Goal: Task Accomplishment & Management: Complete application form

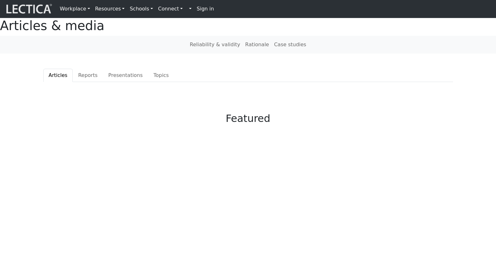
click at [197, 9] on strong "Sign in" at bounding box center [205, 9] width 17 height 6
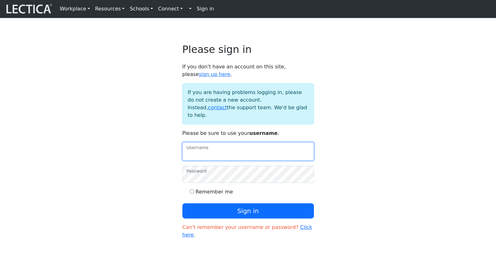
click at [222, 142] on input "Username" at bounding box center [248, 151] width 132 height 18
type input "theodawson"
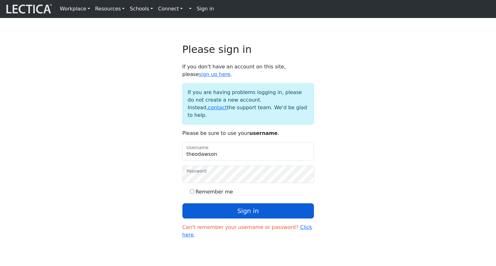
click at [236, 203] on button "Sign in" at bounding box center [248, 210] width 132 height 15
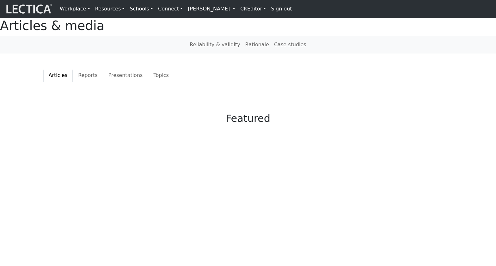
click at [187, 10] on link "Theo Dawson" at bounding box center [211, 9] width 52 height 13
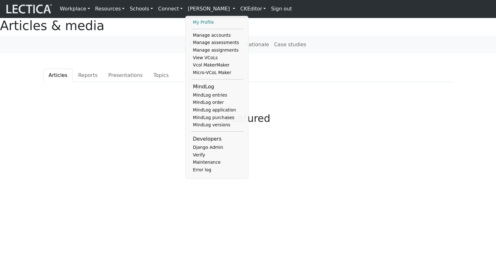
click at [191, 19] on link "My Profile" at bounding box center [217, 23] width 52 height 8
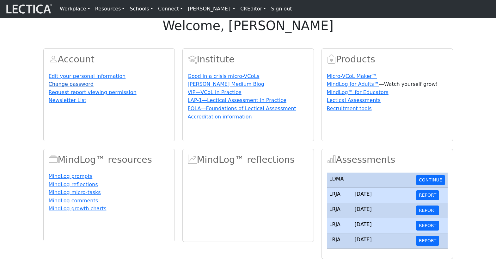
click at [73, 87] on link "Change password" at bounding box center [71, 84] width 45 height 6
click at [65, 87] on link "Change password" at bounding box center [71, 84] width 45 height 6
click at [82, 87] on link "Change password" at bounding box center [71, 84] width 45 height 6
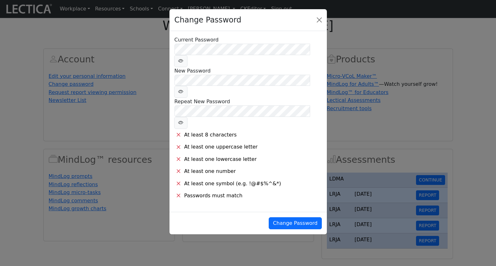
drag, startPoint x: 245, startPoint y: 188, endPoint x: 249, endPoint y: 182, distance: 7.1
click at [245, 212] on div "Change Password" at bounding box center [247, 223] width 157 height 22
click at [200, 20] on h4 "Change Password" at bounding box center [208, 19] width 67 height 11
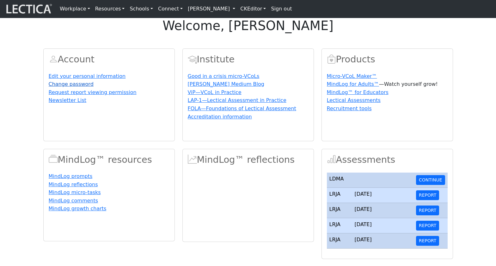
click at [63, 87] on link "Change password" at bounding box center [71, 84] width 45 height 6
click at [74, 87] on link "Change password" at bounding box center [71, 84] width 45 height 6
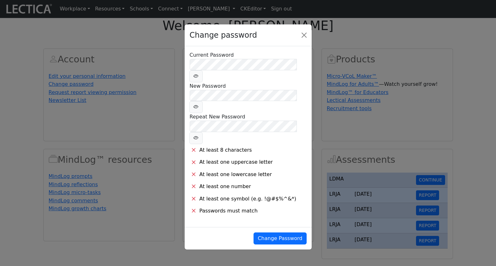
click at [68, 100] on div "Change password Current Password New Password Repeat New Password At least 8 ch…" at bounding box center [248, 133] width 496 height 266
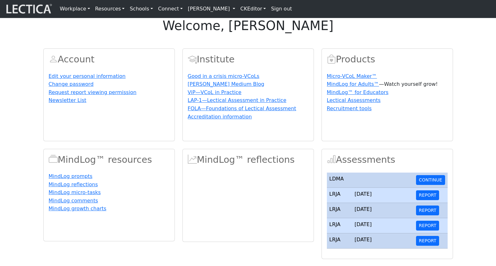
click at [67, 87] on link "Change password" at bounding box center [71, 84] width 45 height 6
click at [75, 87] on link "Change password" at bounding box center [71, 84] width 45 height 6
click at [69, 87] on link "Change password" at bounding box center [71, 84] width 45 height 6
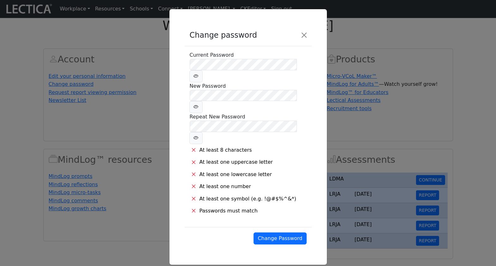
click at [135, 98] on div "Change password Current Password New Password Repeat New Password At least 8 ch…" at bounding box center [248, 133] width 496 height 266
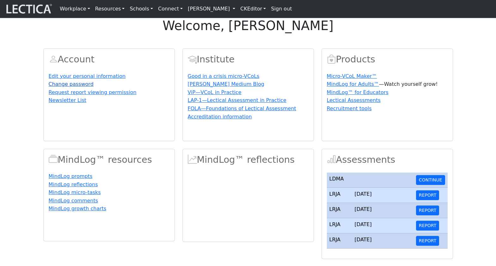
click at [83, 87] on link "Change password" at bounding box center [71, 84] width 45 height 6
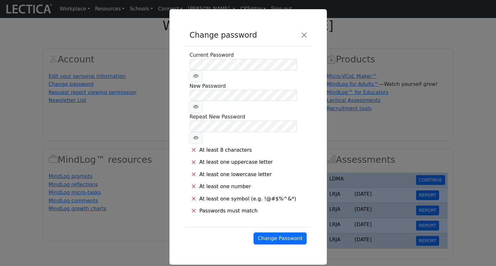
click at [337, 141] on div "Change password Current Password New Password Repeat New Password At least 8 ch…" at bounding box center [248, 133] width 496 height 266
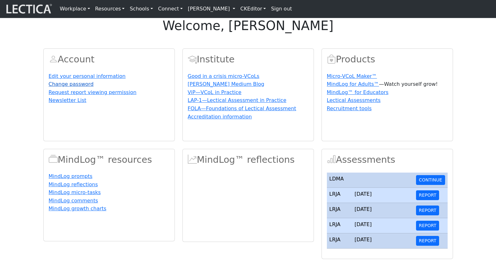
click at [67, 87] on link "Change password" at bounding box center [71, 84] width 45 height 6
click at [75, 87] on link "Change password" at bounding box center [71, 84] width 45 height 6
click at [74, 87] on link "Change password" at bounding box center [71, 84] width 45 height 6
click at [72, 87] on link "Change password" at bounding box center [71, 84] width 45 height 6
click at [66, 87] on link "Change password" at bounding box center [71, 84] width 45 height 6
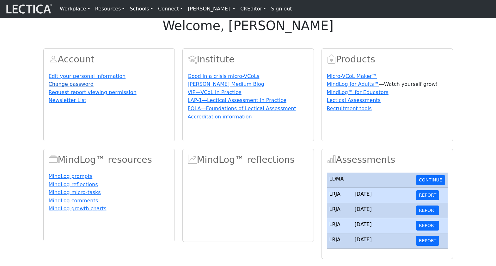
click at [75, 87] on link "Change password" at bounding box center [71, 84] width 45 height 6
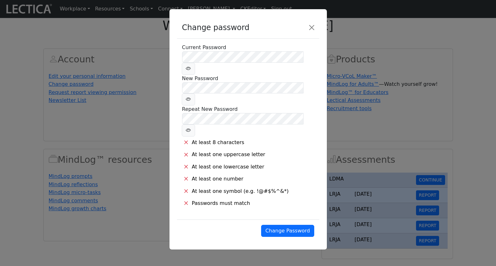
click at [191, 65] on icon at bounding box center [188, 69] width 5 height 8
click at [277, 148] on li "At least one uppercase letter" at bounding box center [248, 154] width 132 height 12
click at [312, 25] on button "Close" at bounding box center [312, 27] width 10 height 10
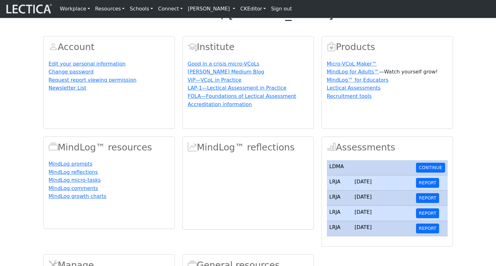
scroll to position [13, 0]
click at [77, 66] on link "Edit your personal information" at bounding box center [87, 63] width 77 height 6
click at [67, 82] on link "Request report viewing permission" at bounding box center [93, 79] width 88 height 6
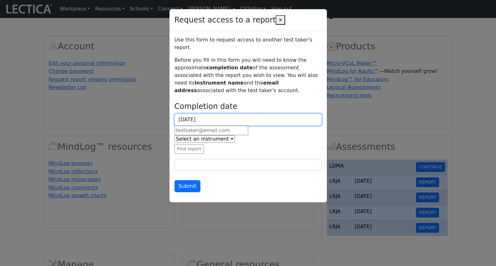
click at [187, 115] on input "2025-10-06" at bounding box center [248, 120] width 147 height 12
click at [0, 0] on td "7" at bounding box center [0, 0] width 0 height 0
type input "2025-10-07"
click at [199, 128] on input "text" at bounding box center [212, 130] width 74 height 9
type input "theodawson@gmail.com"
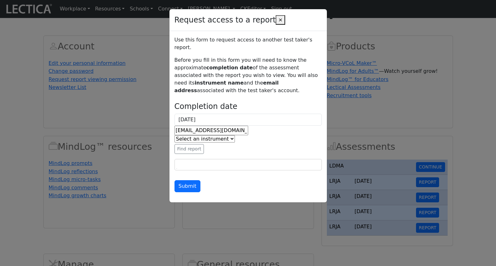
click at [219, 137] on select "Select an instrument LRJA LDMA LESA LDPA LERA LMBE LLRA LSUA FOLA LSMA AGLA KMJ…" at bounding box center [205, 138] width 60 height 7
click at [175, 135] on select "Select an instrument LRJA LDMA LESA LDPA LERA LMBE LLRA LSUA FOLA LSMA AGLA KMJ…" at bounding box center [205, 138] width 60 height 7
click at [180, 146] on button "Find report" at bounding box center [190, 149] width 30 height 10
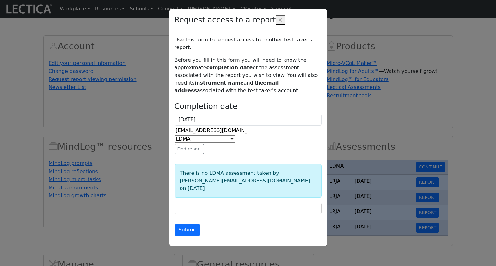
click at [196, 204] on input "text" at bounding box center [207, 208] width 63 height 8
click at [287, 127] on div "theodawson@gmail.com" at bounding box center [248, 130] width 147 height 9
click at [362, 198] on div "Request access to a report × Use this form to request access to another test ta…" at bounding box center [248, 133] width 496 height 266
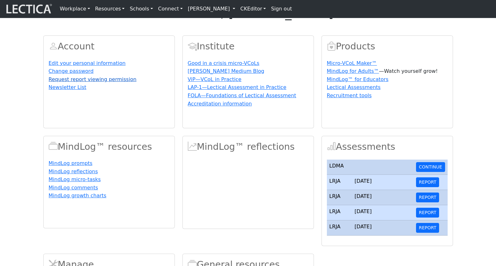
click at [75, 82] on link "Request report viewing permission" at bounding box center [93, 79] width 88 height 6
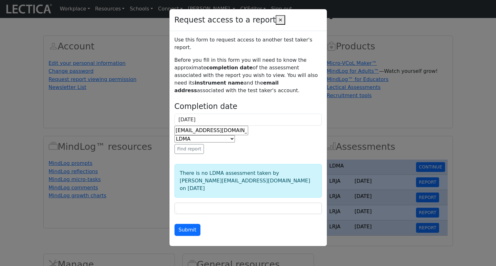
click at [223, 136] on select "Select an instrument LRJA LDMA LESA LDPA LERA LMBE LLRA LSUA FOLA LSMA AGLA KMJ…" at bounding box center [205, 138] width 60 height 7
select select "1"
click at [175, 135] on select "Select an instrument LRJA LDMA LESA LDPA LERA LMBE LLRA LSUA FOLA LSMA AGLA KMJ…" at bounding box center [205, 138] width 60 height 7
drag, startPoint x: 206, startPoint y: 116, endPoint x: 169, endPoint y: 115, distance: 37.0
click at [169, 115] on div "Request access to a report × Use this form to request access to another test ta…" at bounding box center [248, 133] width 496 height 266
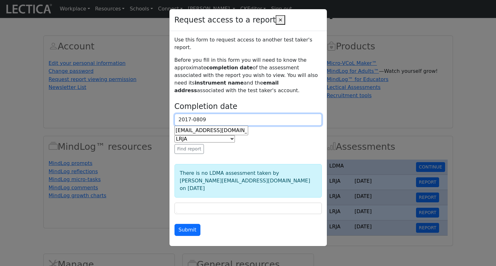
click at [197, 116] on input "2017-0809" at bounding box center [248, 120] width 147 height 12
click at [222, 118] on input "[DATE]" at bounding box center [248, 120] width 147 height 12
click at [0, 0] on th "October 2025" at bounding box center [0, 0] width 0 height 0
click at [0, 0] on th "2025" at bounding box center [0, 0] width 0 height 0
click at [0, 0] on th "2020-2031" at bounding box center [0, 0] width 0 height 0
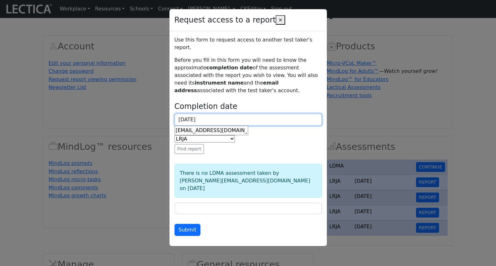
click at [0, 0] on th "2000-2107" at bounding box center [0, 0] width 0 height 0
click at [0, 0] on span "2012 - 2023" at bounding box center [0, 0] width 0 height 0
click at [0, 0] on span "2017" at bounding box center [0, 0] width 0 height 0
click at [211, 115] on input "[DATE]" at bounding box center [248, 120] width 147 height 12
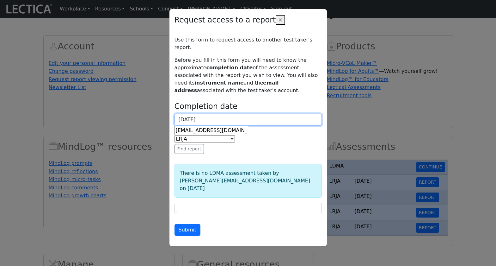
type input "[DATE]"
click at [188, 147] on button "Find report" at bounding box center [190, 149] width 30 height 10
click at [203, 129] on input "theodawson@gmail.com" at bounding box center [212, 130] width 74 height 9
drag, startPoint x: 185, startPoint y: 129, endPoint x: 202, endPoint y: 129, distance: 17.1
click at [202, 129] on input "theodawson@gmail.com" at bounding box center [212, 130] width 74 height 9
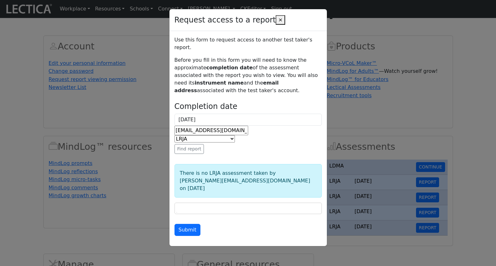
drag, startPoint x: 191, startPoint y: 129, endPoint x: 224, endPoint y: 127, distance: 32.6
click at [223, 127] on input "theo@gmail.com" at bounding box center [212, 130] width 74 height 9
type input "theo@lectica.org"
click at [249, 142] on div "Use this form to request access to another test taker's report. Before you fill…" at bounding box center [248, 136] width 147 height 200
click at [181, 224] on button "Submit" at bounding box center [188, 230] width 26 height 12
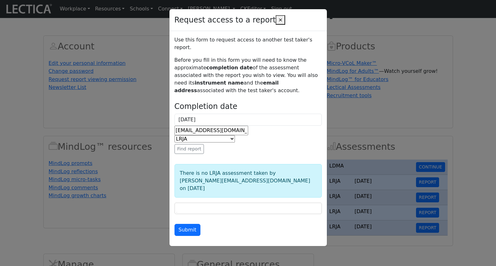
click at [224, 127] on input "theo@lectica.org" at bounding box center [212, 130] width 74 height 9
click at [206, 136] on select "Select an instrument LRJA LDMA [PERSON_NAME] LDPA [GEOGRAPHIC_DATA] LMBE [GEOGR…" at bounding box center [205, 138] width 60 height 7
click at [175, 135] on select "Select an instrument LRJA LDMA [PERSON_NAME] LDPA [GEOGRAPHIC_DATA] LMBE [GEOGR…" at bounding box center [205, 138] width 60 height 7
click at [192, 148] on button "Find report" at bounding box center [190, 149] width 30 height 10
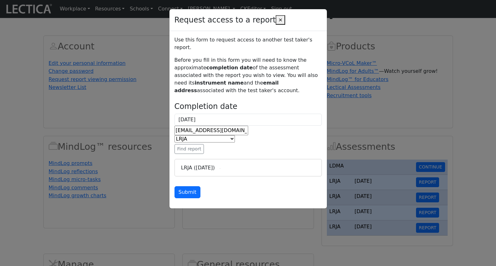
click at [216, 61] on p "Before you fill in this form you will need to know the approximate completion d…" at bounding box center [248, 75] width 147 height 38
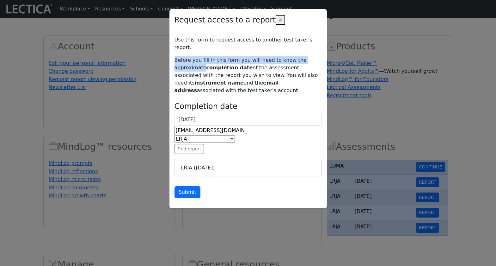
drag, startPoint x: 174, startPoint y: 59, endPoint x: 317, endPoint y: 59, distance: 143.5
click at [317, 59] on p "Before you fill in this form you will need to know the approximate completion d…" at bounding box center [248, 75] width 147 height 38
copy p "Before you fill in this form you will need to know the approximate"
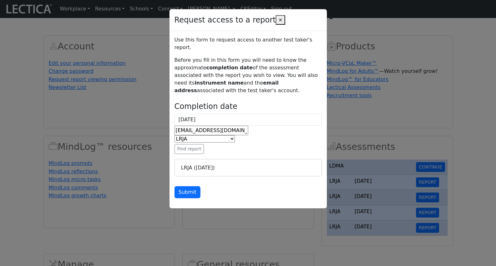
click at [240, 60] on p "Before you fill in this form you will need to know the approximate completion d…" at bounding box center [248, 75] width 147 height 38
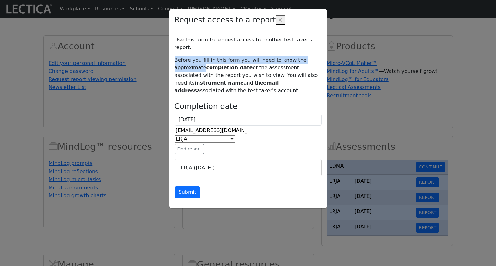
drag, startPoint x: 174, startPoint y: 62, endPoint x: 316, endPoint y: 61, distance: 142.3
click at [316, 61] on p "Before you fill in this form you will need to know the approximate completion d…" at bounding box center [248, 75] width 147 height 38
copy p "Before you fill in this form you will need to know the approximate"
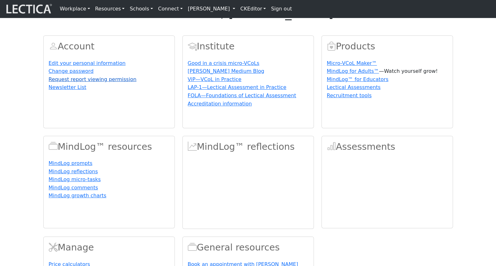
scroll to position [13, 0]
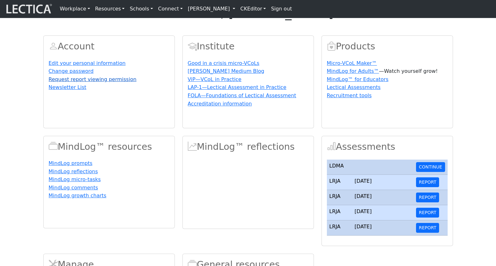
click at [111, 82] on link "Request report viewing permission" at bounding box center [93, 79] width 88 height 6
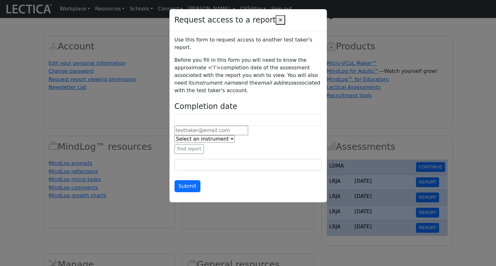
click at [154, 102] on div "Request access to a report × Use this form to request access to another test ta…" at bounding box center [248, 133] width 496 height 266
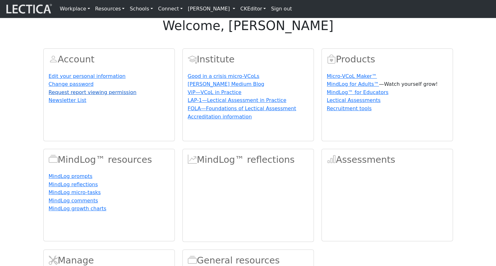
scroll to position [13, 0]
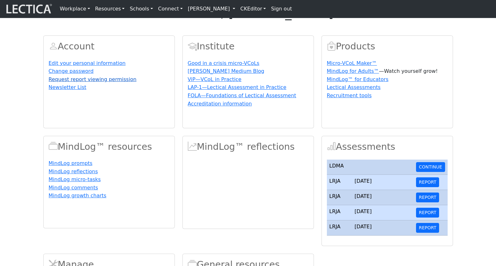
click at [67, 82] on link "Request report viewing permission" at bounding box center [93, 79] width 88 height 6
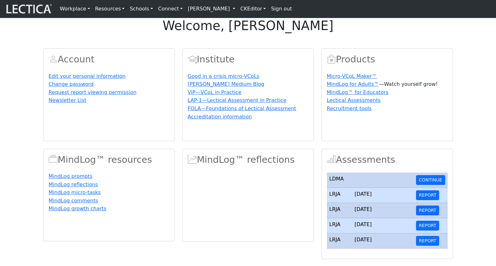
scroll to position [13, 0]
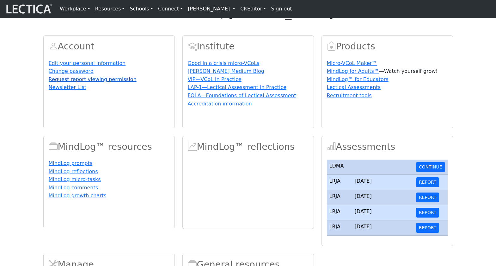
click at [86, 82] on link "Request report viewing permission" at bounding box center [93, 79] width 88 height 6
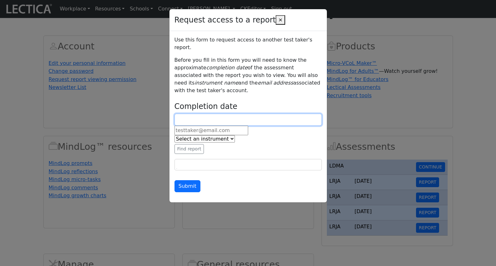
type input "2025-10-06"
click at [198, 114] on input "2025-10-06" at bounding box center [248, 120] width 147 height 12
click at [0, 0] on td "6" at bounding box center [0, 0] width 0 height 0
click at [235, 126] on input "text" at bounding box center [212, 130] width 74 height 9
click at [211, 114] on input "2025-10-06" at bounding box center [248, 120] width 147 height 12
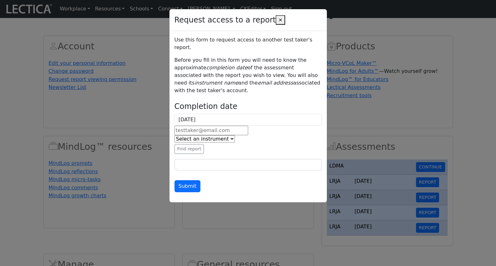
click at [298, 135] on div "Select an instrument LRJA LDMA LESA LDPA LERA LMBE LLRA LSUA FOLA LSMA AGLA KMJ…" at bounding box center [248, 139] width 147 height 8
click at [218, 126] on input "text" at bounding box center [212, 130] width 74 height 9
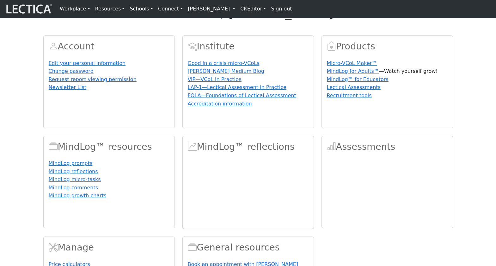
scroll to position [13, 0]
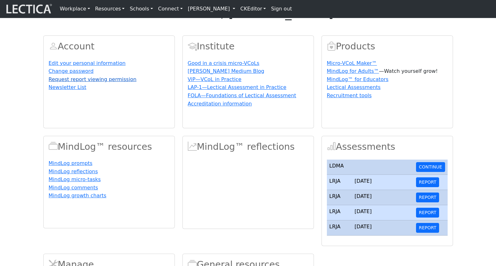
click at [67, 82] on link "Request report viewing permission" at bounding box center [93, 79] width 88 height 6
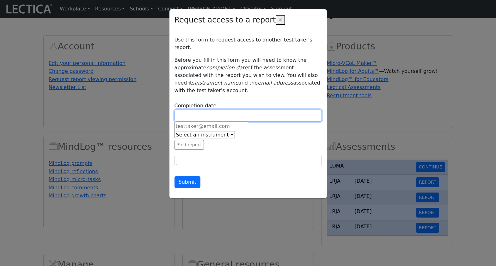
type input "[DATE]"
click at [194, 109] on input "[DATE]" at bounding box center [248, 115] width 147 height 12
click at [0, 0] on td "6" at bounding box center [0, 0] width 0 height 0
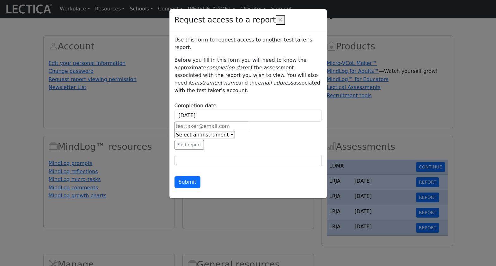
click at [132, 118] on div "Request access to a report × Use this form to request access to another test ta…" at bounding box center [248, 133] width 496 height 266
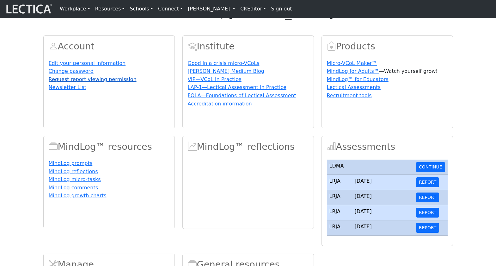
click at [69, 82] on link "Request report viewing permission" at bounding box center [93, 79] width 88 height 6
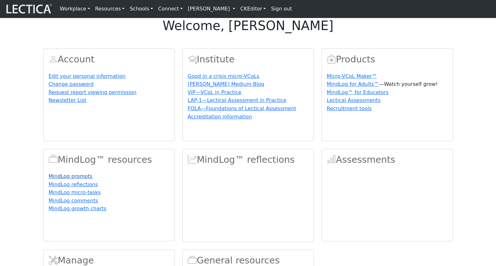
scroll to position [13, 0]
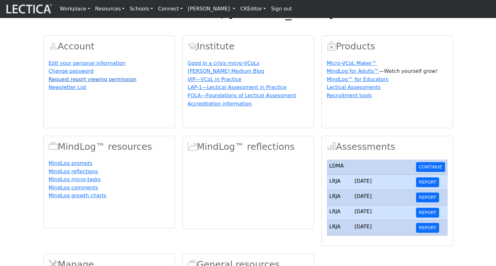
click at [77, 82] on link "Request report viewing permission" at bounding box center [93, 79] width 88 height 6
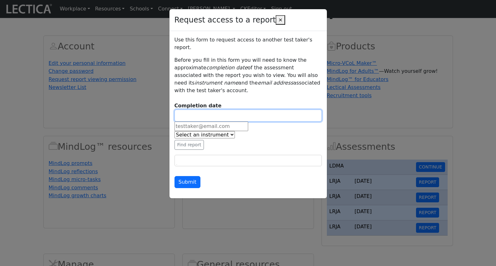
type input "[DATE]"
click at [200, 109] on input "[DATE]" at bounding box center [248, 115] width 147 height 12
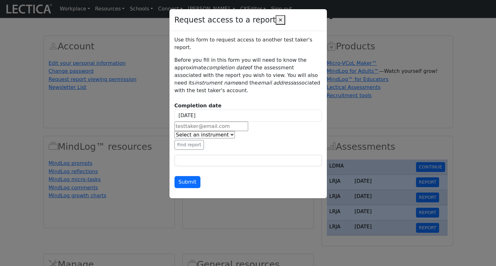
click at [244, 203] on div "Request access to a report × Use this form to request access to another test ta…" at bounding box center [248, 133] width 496 height 266
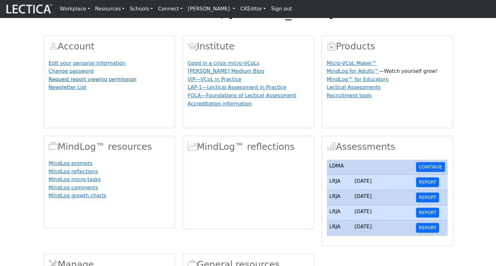
click at [83, 82] on link "Request report viewing permission" at bounding box center [93, 79] width 88 height 6
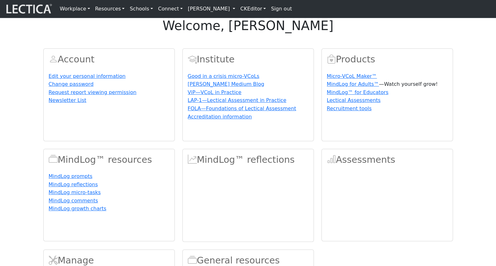
scroll to position [13, 0]
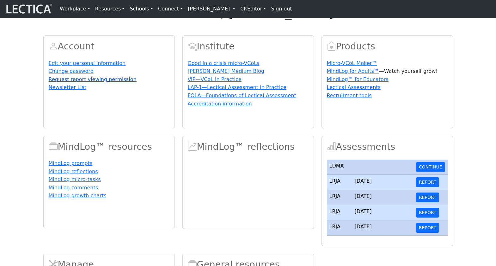
click at [88, 82] on link "Request report viewing permission" at bounding box center [93, 79] width 88 height 6
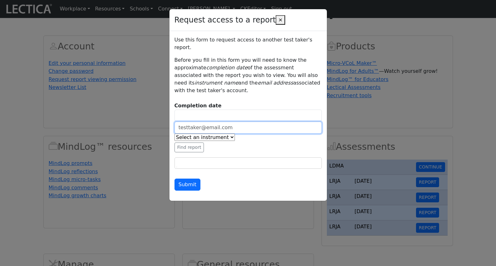
click at [225, 121] on input "email" at bounding box center [248, 127] width 147 height 12
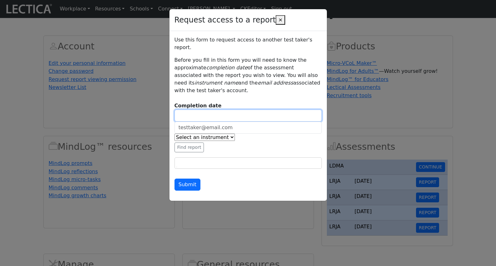
type input "[DATE]"
click at [233, 109] on input "[DATE]" at bounding box center [248, 115] width 147 height 12
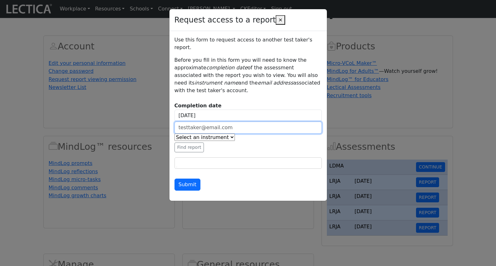
click at [270, 121] on input "email" at bounding box center [248, 127] width 147 height 12
click at [235, 85] on div "Use this form to request access to another test taker's report. Before you fill…" at bounding box center [248, 113] width 147 height 154
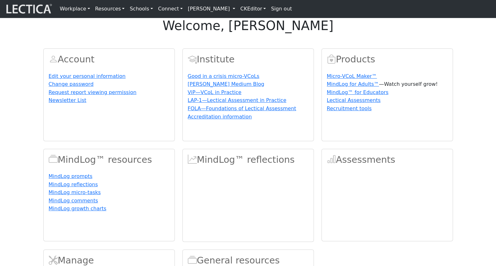
scroll to position [13, 0]
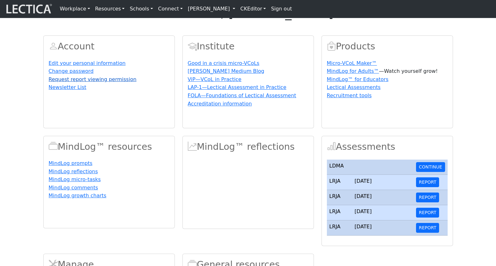
click at [84, 82] on link "Request report viewing permission" at bounding box center [93, 79] width 88 height 6
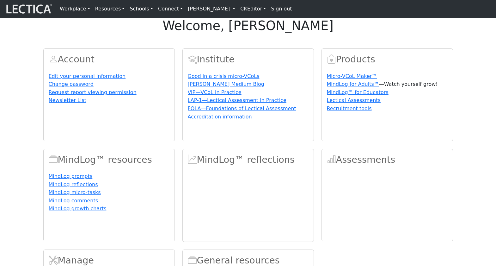
scroll to position [13, 0]
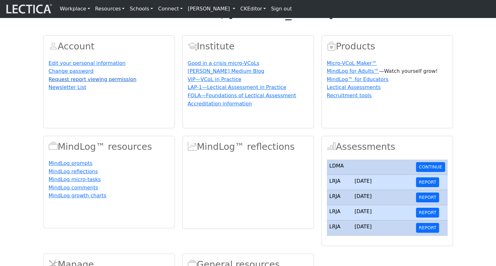
click at [82, 82] on link "Request report viewing permission" at bounding box center [93, 79] width 88 height 6
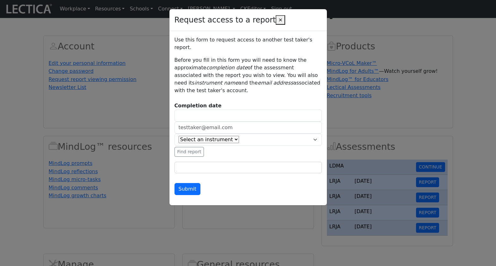
click at [315, 133] on div "Select an instrument LRJA LDMA LESA LDPA LERA LMBE LLRA LSUA FOLA LSMA AGLA KMJ…" at bounding box center [248, 139] width 147 height 12
click at [316, 133] on div "Select an instrument LRJA LDMA LESA LDPA LERA LMBE LLRA LSUA FOLA LSMA AGLA KMJ…" at bounding box center [248, 139] width 147 height 12
click at [240, 136] on div "Select an instrument LRJA LDMA LESA LDPA LERA LMBE LLRA LSUA FOLA LSMA AGLA KMJ…" at bounding box center [245, 140] width 132 height 8
click at [218, 136] on select "Select an instrument LRJA LDMA LESA LDPA LERA LMBE LLRA LSUA FOLA LSMA AGLA KMJ…" at bounding box center [209, 139] width 60 height 7
click at [179, 136] on select "Select an instrument LRJA LDMA LESA LDPA LERA LMBE LLRA LSUA FOLA LSMA AGLA KMJ…" at bounding box center [209, 139] width 60 height 7
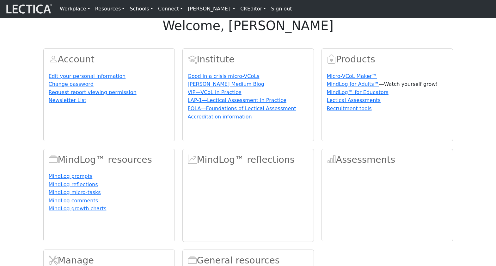
scroll to position [13, 0]
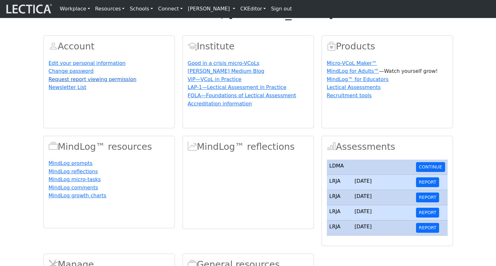
click at [83, 82] on link "Request report viewing permission" at bounding box center [93, 79] width 88 height 6
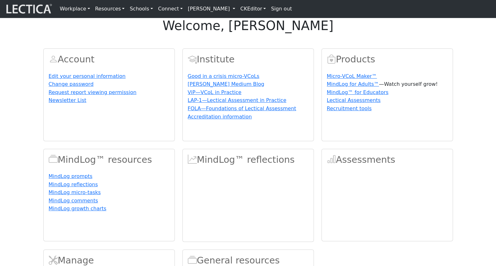
scroll to position [13, 0]
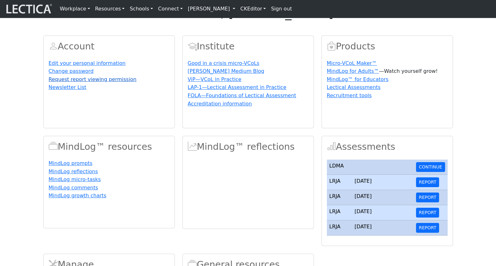
click at [69, 82] on link "Request report viewing permission" at bounding box center [93, 79] width 88 height 6
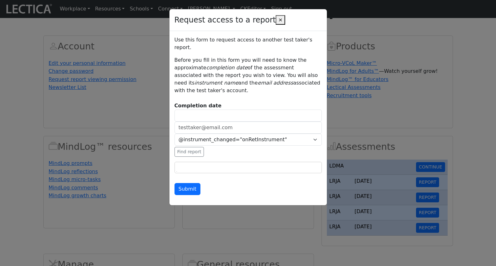
click at [237, 133] on div "@instrument_changed="onRetInstrument"" at bounding box center [248, 139] width 147 height 12
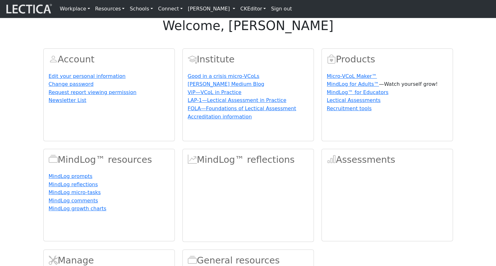
scroll to position [13, 0]
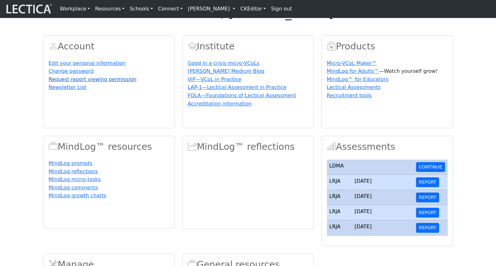
click at [92, 82] on link "Request report viewing permission" at bounding box center [93, 79] width 88 height 6
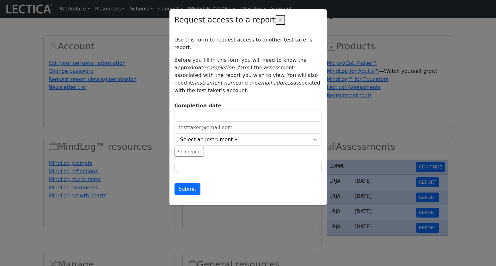
click at [224, 136] on select "Select an instrument LRJA LDMA [PERSON_NAME] LDPA [GEOGRAPHIC_DATA] LMBE [GEOGR…" at bounding box center [209, 139] width 60 height 7
type input "[DATE]"
click at [274, 109] on input "[DATE]" at bounding box center [248, 115] width 147 height 12
click at [245, 102] on div "Completion date 2025-10-06" at bounding box center [248, 112] width 147 height 20
click at [212, 109] on input "2025-10-06" at bounding box center [248, 115] width 147 height 12
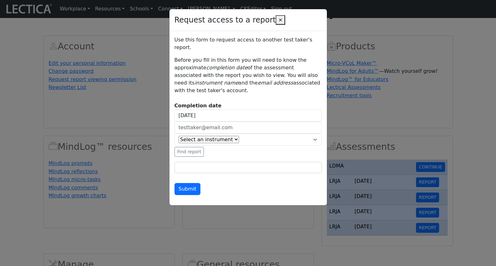
click at [197, 102] on strong "Completion date" at bounding box center [198, 105] width 47 height 6
click at [214, 109] on input "[DATE]" at bounding box center [248, 115] width 147 height 12
click at [202, 87] on div "Use this form to request access to another test taker's report. Before you fill…" at bounding box center [248, 115] width 147 height 159
click at [211, 109] on input "[DATE]" at bounding box center [248, 115] width 147 height 12
drag, startPoint x: 188, startPoint y: 98, endPoint x: 174, endPoint y: 97, distance: 14.2
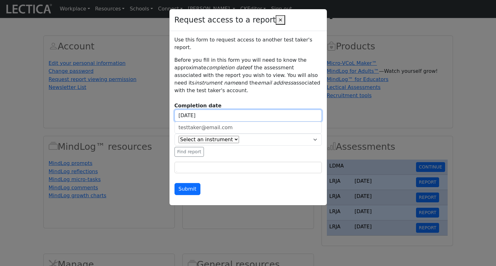
click at [175, 109] on input "2025-10-06" at bounding box center [248, 115] width 147 height 12
click at [261, 84] on div "Use this form to request access to another test taker's report. Before you fill…" at bounding box center [248, 115] width 147 height 159
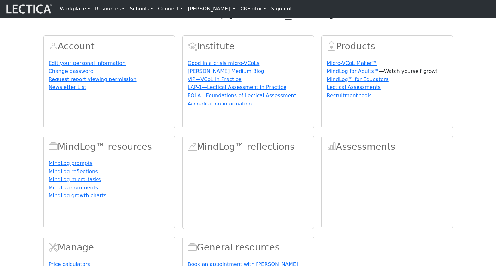
scroll to position [13, 0]
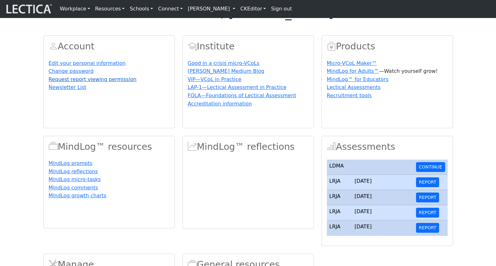
click at [88, 82] on link "Request report viewing permission" at bounding box center [93, 79] width 88 height 6
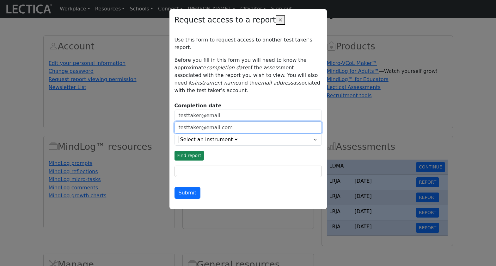
click at [205, 121] on input "email" at bounding box center [248, 127] width 147 height 12
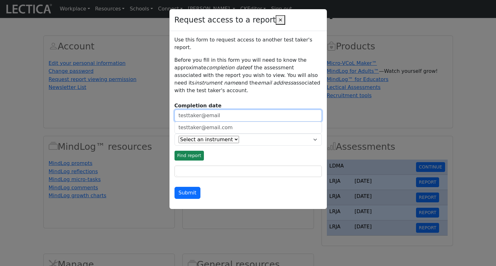
type input "[DATE]"
click at [216, 109] on input "[DATE]" at bounding box center [248, 115] width 147 height 12
click at [277, 136] on div "Select an instrument LRJA LDMA [PERSON_NAME] LDPA [GEOGRAPHIC_DATA] LMBE [GEOGR…" at bounding box center [245, 140] width 132 height 8
click at [218, 109] on input "[DATE]" at bounding box center [248, 115] width 147 height 12
click at [238, 85] on div "Use this form to request access to another test taker's report. Before you fill…" at bounding box center [248, 117] width 147 height 163
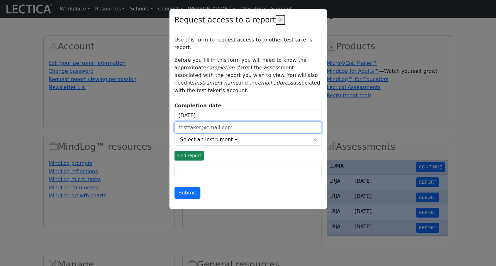
click at [217, 121] on input "email" at bounding box center [248, 127] width 147 height 12
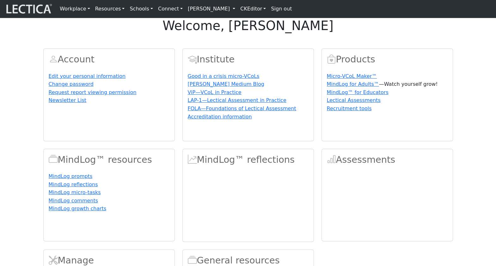
scroll to position [13, 0]
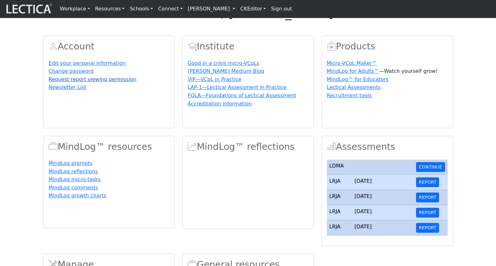
click at [78, 82] on link "Request report viewing permission" at bounding box center [93, 79] width 88 height 6
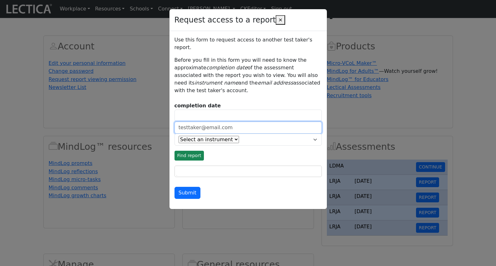
click at [203, 121] on input "email" at bounding box center [248, 127] width 147 height 12
click at [163, 119] on div "Request access to a report × Use this form to request access to another test ta…" at bounding box center [248, 133] width 496 height 266
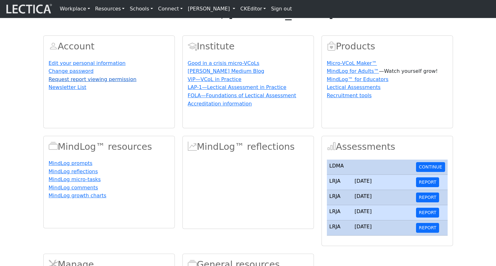
click at [90, 82] on link "Request report viewing permission" at bounding box center [93, 79] width 88 height 6
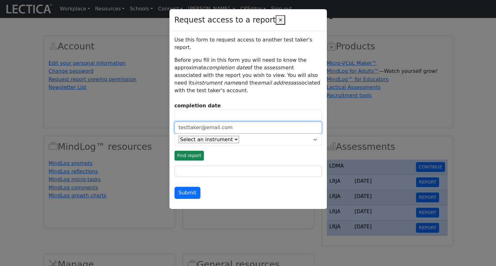
click at [226, 121] on input "email" at bounding box center [248, 127] width 147 height 12
drag, startPoint x: 224, startPoint y: 113, endPoint x: 176, endPoint y: 112, distance: 47.8
click at [176, 121] on input "email" at bounding box center [248, 127] width 147 height 12
click at [187, 121] on input "email" at bounding box center [248, 127] width 147 height 12
type input "t"
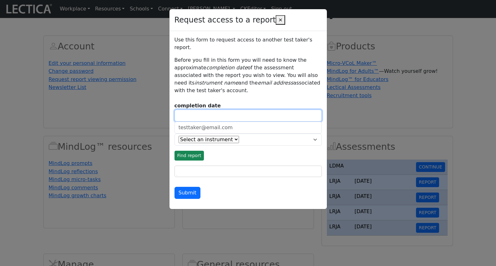
type input "2025-10-06"
click at [187, 109] on input "2025-10-06" at bounding box center [248, 115] width 147 height 12
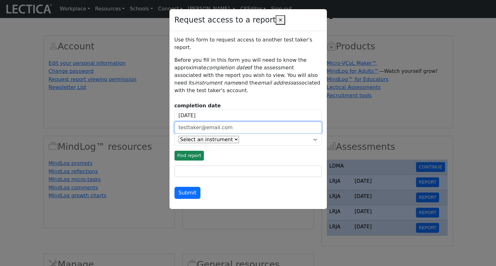
click at [209, 121] on input "email" at bounding box center [248, 127] width 147 height 12
click at [254, 121] on input "email" at bounding box center [248, 127] width 147 height 12
click at [143, 127] on div "Request access to a report × Use this form to request access to another test ta…" at bounding box center [248, 133] width 496 height 266
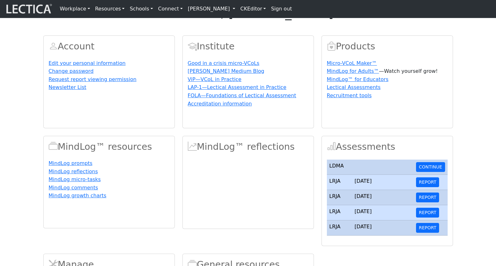
click at [87, 91] on p "Newsletter List" at bounding box center [109, 87] width 121 height 8
click at [90, 82] on link "Request report viewing permission" at bounding box center [93, 79] width 88 height 6
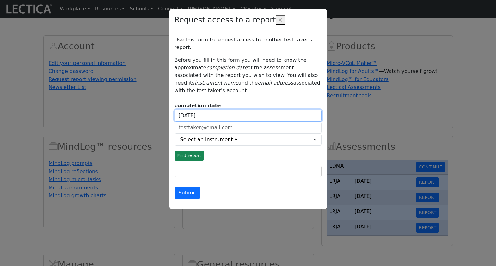
click at [207, 109] on input "[DATE]" at bounding box center [248, 115] width 147 height 12
drag, startPoint x: 212, startPoint y: 102, endPoint x: 175, endPoint y: 100, distance: 37.0
click at [175, 109] on input "[DATE]" at bounding box center [248, 115] width 147 height 12
click at [290, 102] on div "completion date" at bounding box center [248, 112] width 147 height 20
click at [241, 82] on div "Use this form to request access to another test taker's report. Before you fill…" at bounding box center [248, 117] width 147 height 163
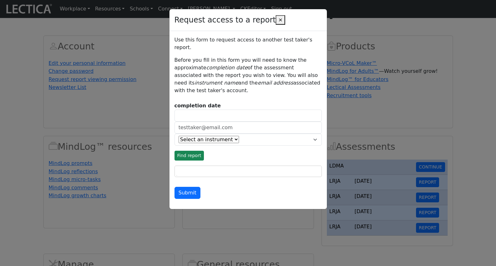
click at [207, 187] on div "Submit" at bounding box center [248, 193] width 147 height 12
click at [131, 133] on div "Request access to a report × Use this form to request access to another test ta…" at bounding box center [248, 133] width 496 height 266
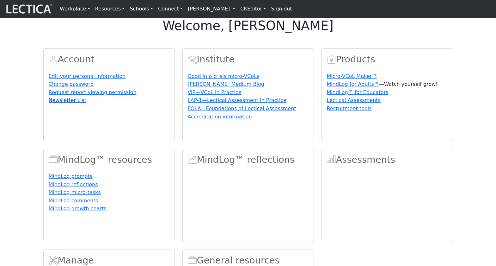
scroll to position [13, 0]
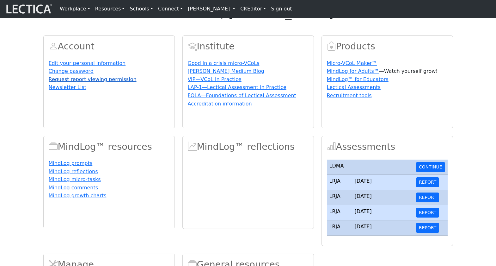
click at [74, 82] on link "Request report viewing permission" at bounding box center [93, 79] width 88 height 6
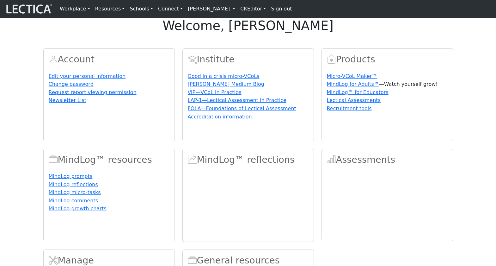
scroll to position [13, 0]
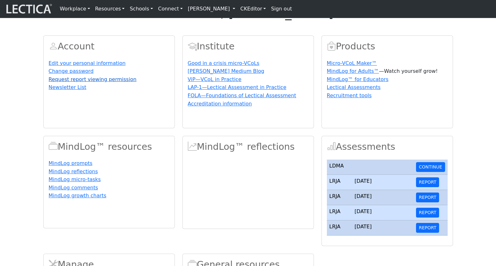
click at [66, 82] on link "Request report viewing permission" at bounding box center [93, 79] width 88 height 6
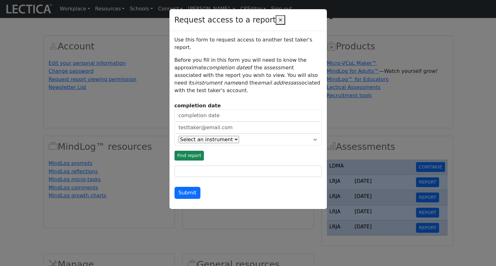
drag, startPoint x: 81, startPoint y: 101, endPoint x: 82, endPoint y: 95, distance: 5.1
click at [81, 100] on div "Request access to a report × Use this form to request access to another test ta…" at bounding box center [248, 133] width 496 height 266
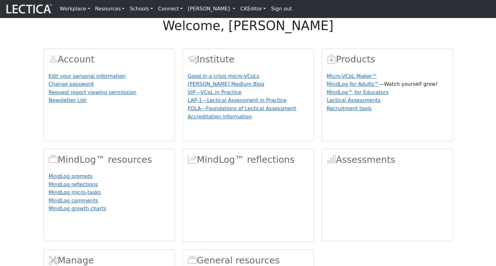
scroll to position [13, 0]
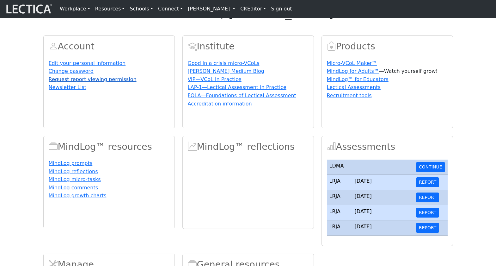
click at [85, 82] on link "Request report viewing permission" at bounding box center [93, 79] width 88 height 6
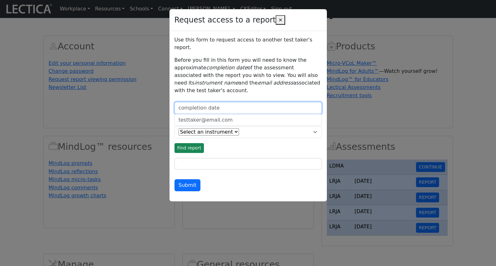
type input "[DATE]"
click at [208, 102] on input "[DATE]" at bounding box center [248, 108] width 147 height 12
click at [140, 114] on div "Request access to a report × Use this form to request access to another test ta…" at bounding box center [248, 133] width 496 height 266
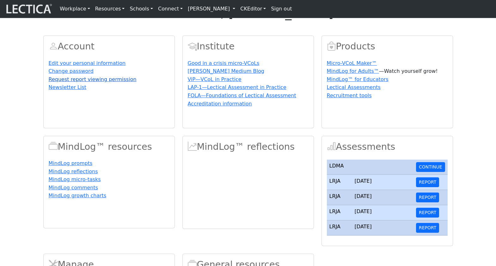
click at [77, 82] on link "Request report viewing permission" at bounding box center [93, 79] width 88 height 6
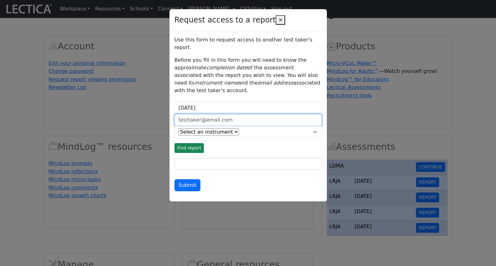
click at [227, 114] on input "email" at bounding box center [248, 120] width 147 height 12
click at [202, 138] on div "Use this form to request access to another test taker's report. Before you fill…" at bounding box center [248, 113] width 147 height 155
click at [77, 128] on div "Request access to a report × Use this form to request access to another test ta…" at bounding box center [248, 133] width 496 height 266
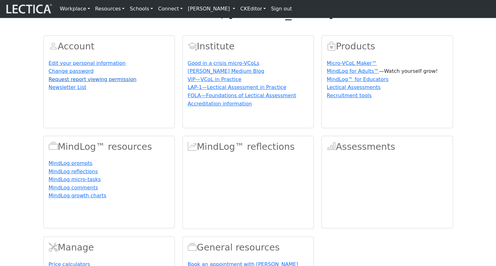
scroll to position [13, 0]
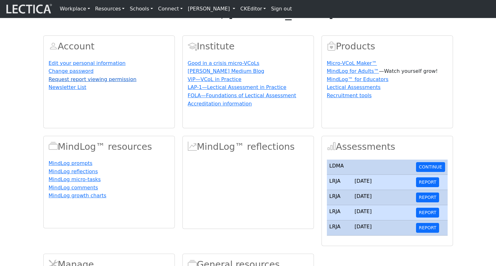
click at [73, 82] on link "Request report viewing permission" at bounding box center [93, 79] width 88 height 6
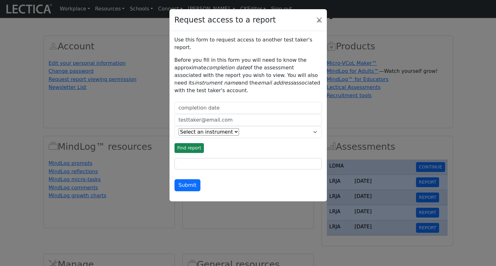
click at [316, 126] on div "Select an instrument LRJA LDMA LESA LDPA LERA LMBE LLRA LSUA FOLA LSMA AGLA KMJ…" at bounding box center [248, 132] width 147 height 12
click at [315, 126] on div "Select an instrument LRJA LDMA LESA LDPA LERA LMBE LLRA LSUA FOLA LSMA AGLA KMJ…" at bounding box center [248, 132] width 147 height 12
click at [240, 128] on div "Select an instrument LRJA LDMA LESA LDPA LERA LMBE LLRA LSUA FOLA LSMA AGLA KMJ…" at bounding box center [245, 132] width 132 height 8
type input "[DATE]"
click at [194, 102] on input "2025-10-06" at bounding box center [248, 108] width 147 height 12
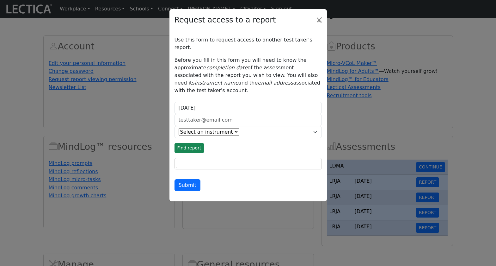
click at [294, 179] on div "Submit" at bounding box center [248, 185] width 147 height 12
click at [196, 114] on input "email" at bounding box center [248, 120] width 147 height 12
type input "theodawson@gmail.com"
click at [223, 156] on div "Use this form to request access to another test taker's report. Before you fill…" at bounding box center [248, 113] width 147 height 155
click at [227, 157] on div "Use this form to request access to another test taker's report. Before you fill…" at bounding box center [248, 113] width 147 height 155
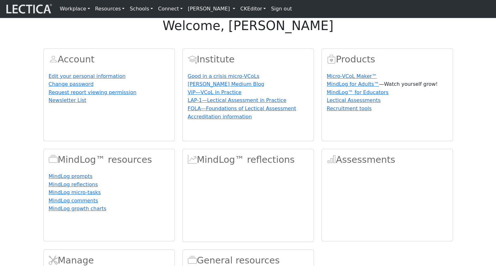
scroll to position [13, 0]
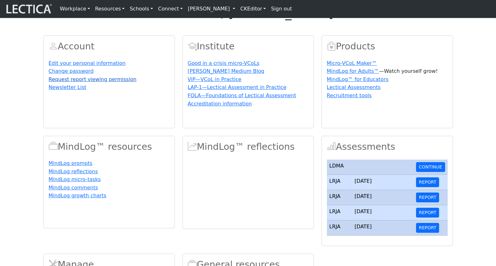
click at [80, 82] on link "Request report viewing permission" at bounding box center [93, 79] width 88 height 6
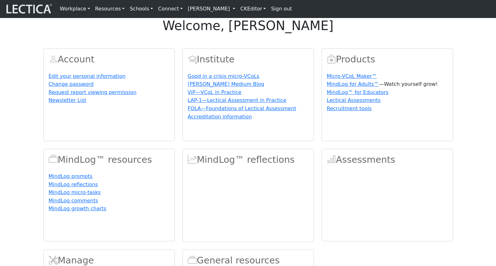
scroll to position [13, 0]
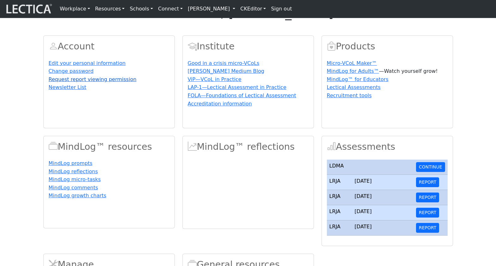
click at [78, 82] on link "Request report viewing permission" at bounding box center [93, 79] width 88 height 6
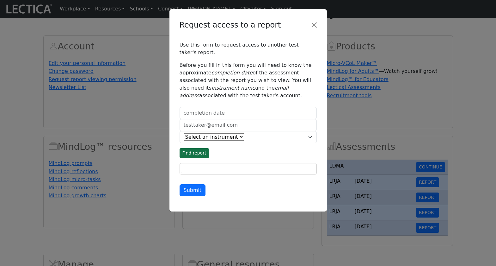
click at [192, 148] on button "Find report" at bounding box center [195, 153] width 30 height 10
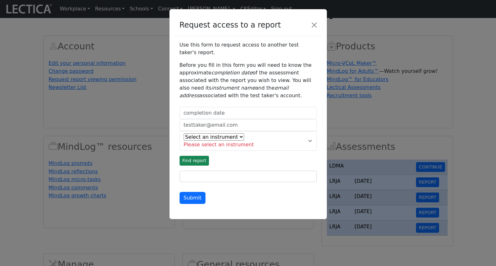
click at [232, 145] on div "Use this form to request access to another test taker's report. Before you fill…" at bounding box center [248, 122] width 137 height 163
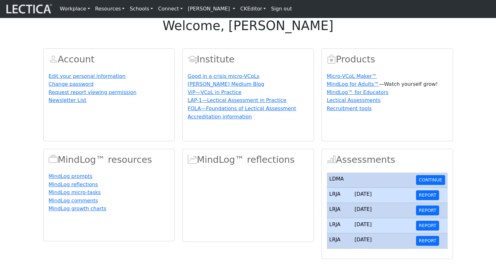
scroll to position [13, 0]
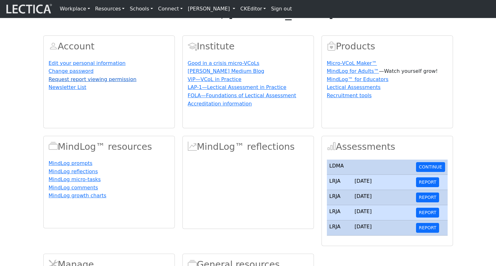
click at [66, 82] on link "Request report viewing permission" at bounding box center [93, 79] width 88 height 6
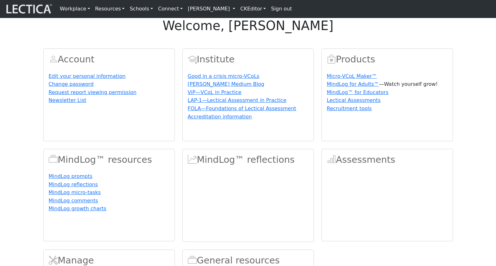
scroll to position [13, 0]
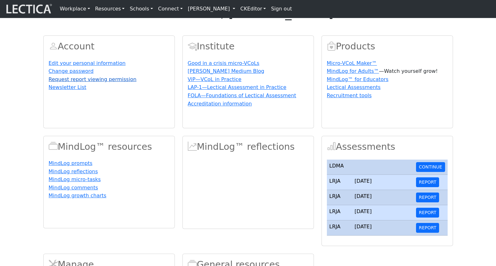
click at [66, 82] on link "Request report viewing permission" at bounding box center [93, 79] width 88 height 6
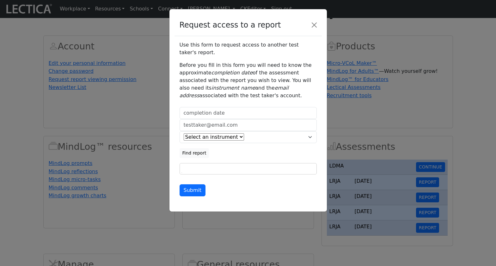
click at [146, 116] on div "Request access to a report Use this form to request access to another test take…" at bounding box center [248, 133] width 496 height 266
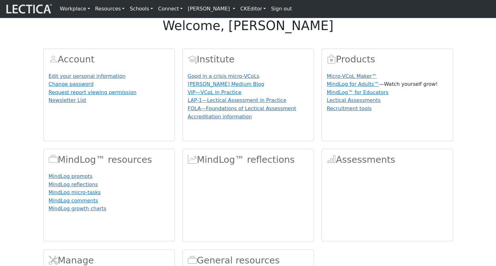
scroll to position [13, 0]
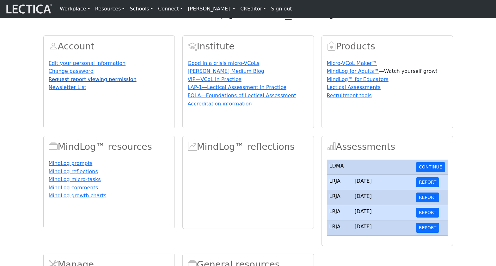
click at [62, 82] on link "Request report viewing permission" at bounding box center [93, 79] width 88 height 6
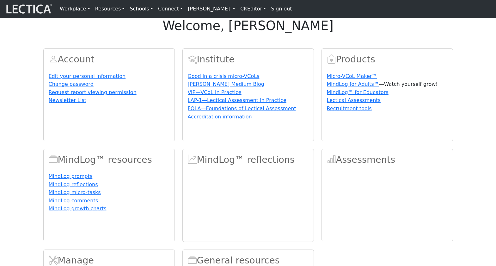
scroll to position [13, 0]
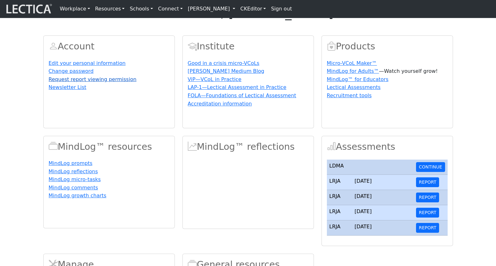
click at [76, 82] on link "Request report viewing permission" at bounding box center [93, 79] width 88 height 6
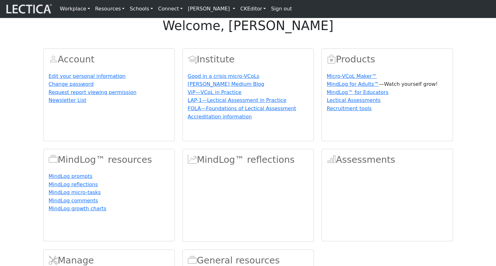
scroll to position [13, 0]
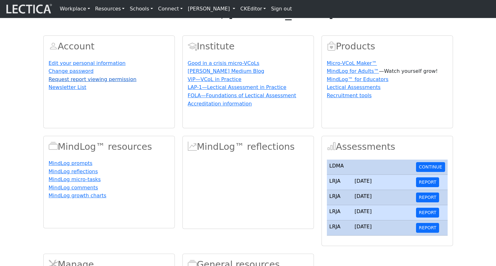
click at [102, 82] on link "Request report viewing permission" at bounding box center [93, 79] width 88 height 6
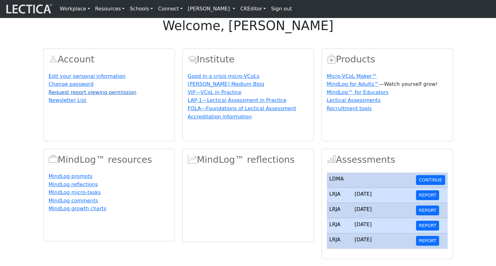
scroll to position [13, 0]
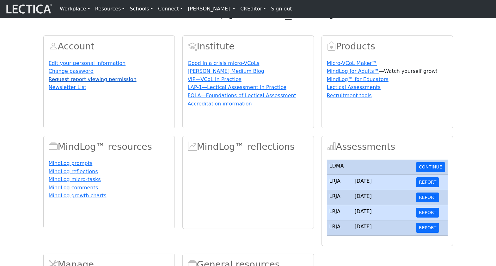
click at [77, 82] on link "Request report viewing permission" at bounding box center [93, 79] width 88 height 6
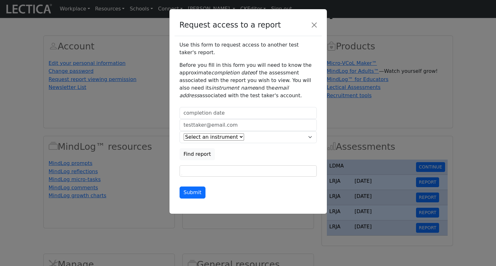
click at [247, 144] on div "Use this form to request access to another test taker's report. Before you fill…" at bounding box center [248, 119] width 137 height 157
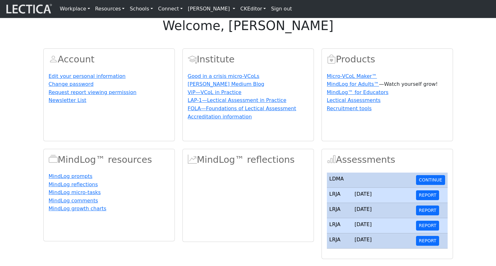
scroll to position [13, 0]
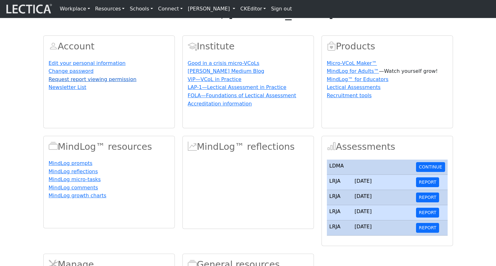
click at [78, 82] on link "Request report viewing permission" at bounding box center [93, 79] width 88 height 6
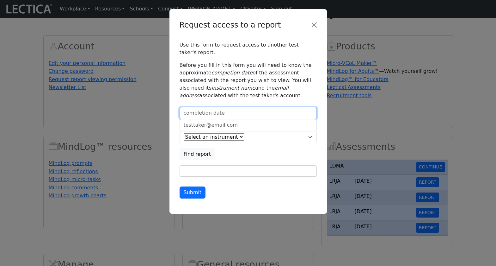
type input "2025-10-06"
click at [204, 107] on input "2025-10-06" at bounding box center [248, 113] width 137 height 12
click at [292, 119] on input "email" at bounding box center [248, 125] width 137 height 12
click at [209, 119] on input "email" at bounding box center [248, 125] width 137 height 12
type input "theodawson@gmail.com"
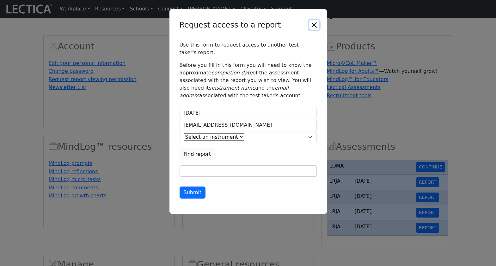
click at [314, 24] on button "Close" at bounding box center [314, 25] width 10 height 10
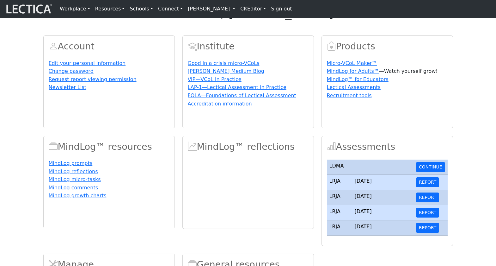
scroll to position [13, 0]
click at [95, 82] on link "Request report viewing permission" at bounding box center [93, 79] width 88 height 6
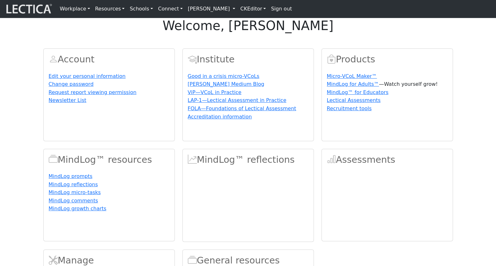
scroll to position [13, 0]
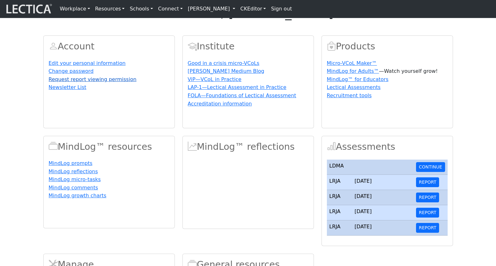
click at [89, 82] on link "Request report viewing permission" at bounding box center [93, 79] width 88 height 6
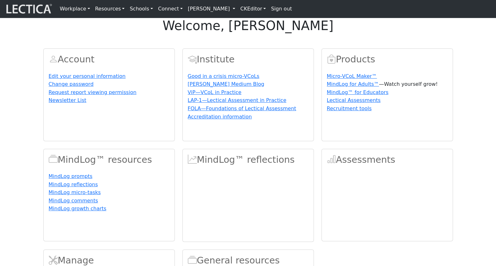
scroll to position [13, 0]
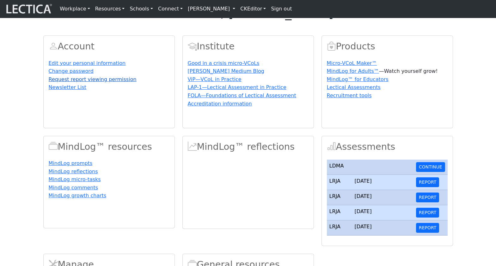
click at [91, 82] on link "Request report viewing permission" at bounding box center [93, 79] width 88 height 6
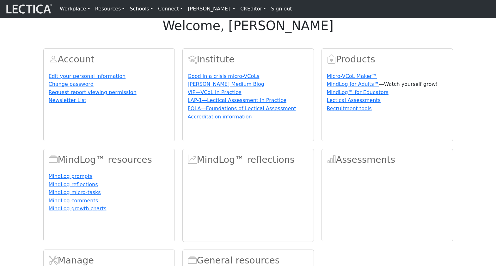
scroll to position [13, 0]
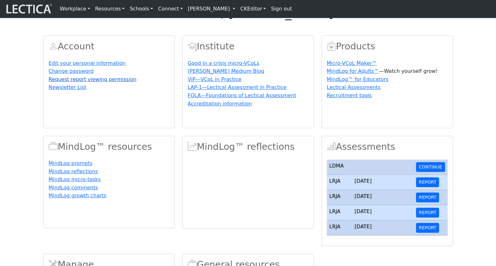
click at [88, 82] on link "Request report viewing permission" at bounding box center [93, 79] width 88 height 6
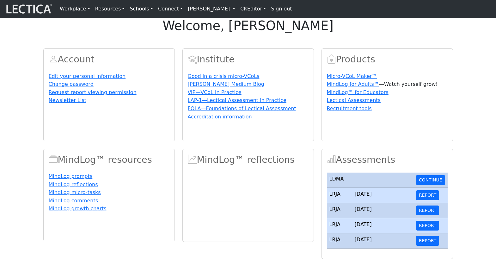
scroll to position [13, 0]
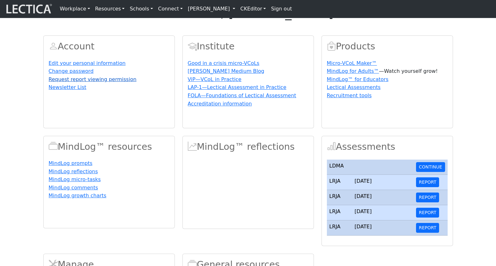
click at [66, 82] on link "Request report viewing permission" at bounding box center [93, 79] width 88 height 6
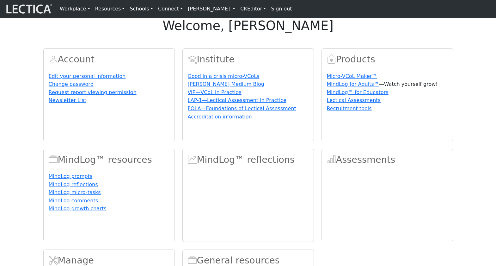
scroll to position [13, 0]
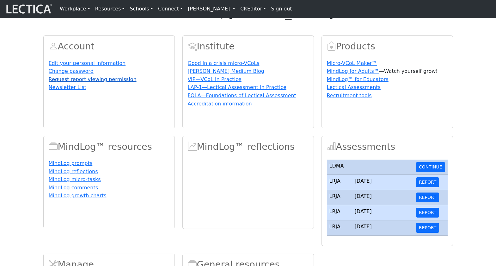
click at [71, 82] on link "Request report viewing permission" at bounding box center [93, 79] width 88 height 6
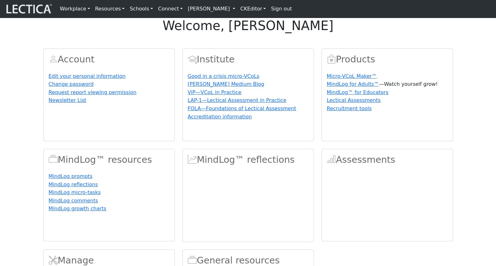
scroll to position [13, 0]
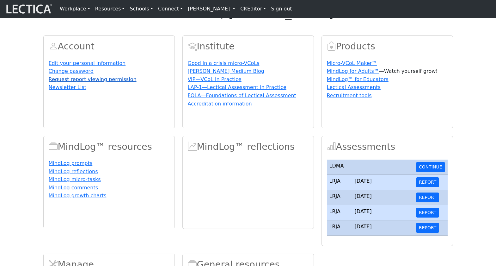
click at [72, 82] on link "Request report viewing permission" at bounding box center [93, 79] width 88 height 6
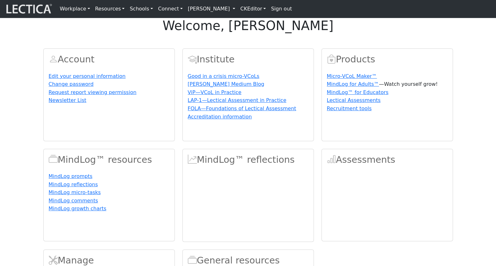
scroll to position [13, 0]
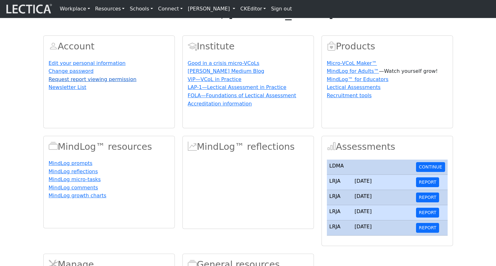
click at [75, 82] on link "Request report viewing permission" at bounding box center [93, 79] width 88 height 6
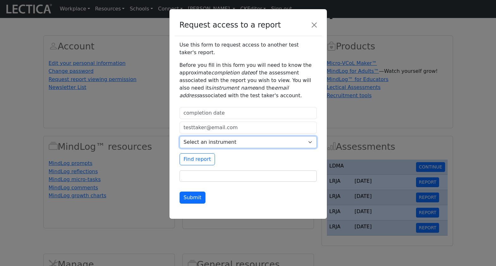
click at [312, 136] on select "Select an instrument LRJA LDMA [PERSON_NAME] LDPA [GEOGRAPHIC_DATA] LMBE [GEOGR…" at bounding box center [248, 142] width 137 height 12
click at [180, 136] on select "Select an instrument LRJA LDMA [PERSON_NAME] LDPA [GEOGRAPHIC_DATA] LMBE [GEOGR…" at bounding box center [248, 142] width 137 height 12
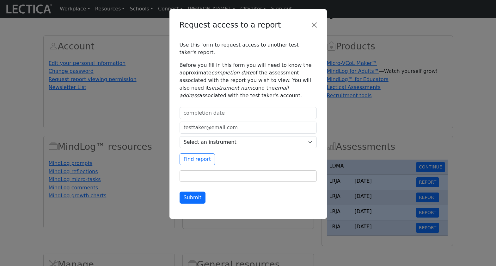
click at [247, 150] on div "Use this form to request access to another test taker's report. Before you fill…" at bounding box center [248, 122] width 137 height 162
click at [230, 144] on div "Use this form to request access to another test taker's report. Before you fill…" at bounding box center [248, 122] width 137 height 162
click at [206, 153] on button "Find report" at bounding box center [198, 159] width 36 height 12
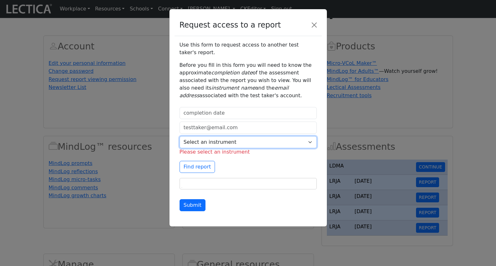
click at [310, 136] on select "Select an instrument LRJA LDMA LESA LDPA LERA LMBE LLRA LSUA FOLA LSMA AGLA KMJ…" at bounding box center [248, 142] width 137 height 12
select select "2"
click at [180, 136] on select "Select an instrument LRJA LDMA LESA LDPA LERA LMBE LLRA LSUA FOLA LSMA AGLA KMJ…" at bounding box center [248, 142] width 137 height 12
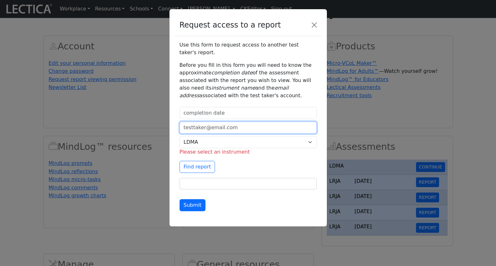
click at [255, 121] on input "email" at bounding box center [248, 127] width 137 height 12
type input "admin@lectica.org"
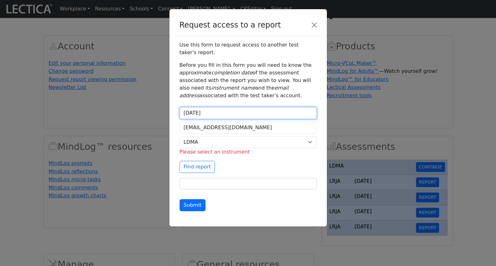
click at [222, 109] on input "2025-10-06" at bounding box center [248, 113] width 137 height 12
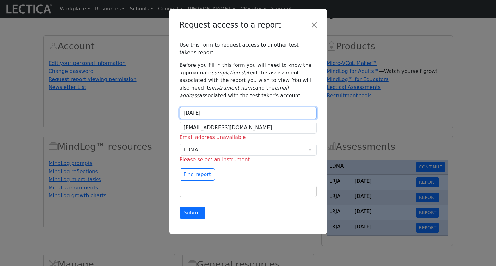
click at [0, 0] on td "10" at bounding box center [0, 0] width 0 height 0
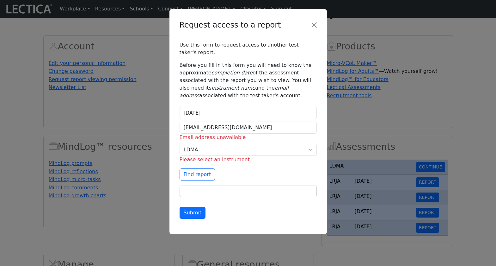
type input "2025-10-10"
click at [242, 122] on input "admin@lectica.org" at bounding box center [248, 127] width 137 height 12
type input "becky@verticalleadershipconsulting.com"
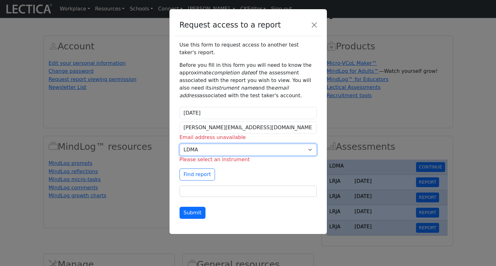
click at [199, 144] on select "Select an instrument LRJA LDMA LESA LDPA LERA LMBE LLRA LSUA FOLA LSMA AGLA KMJ…" at bounding box center [248, 150] width 137 height 12
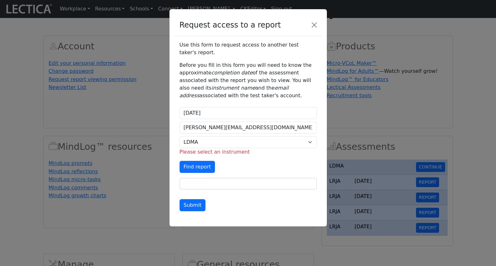
click at [193, 161] on button "Find report" at bounding box center [198, 167] width 36 height 12
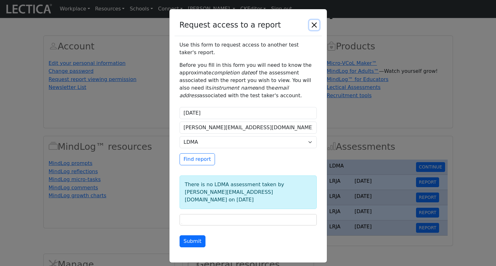
click at [315, 23] on button "Close" at bounding box center [314, 25] width 10 height 10
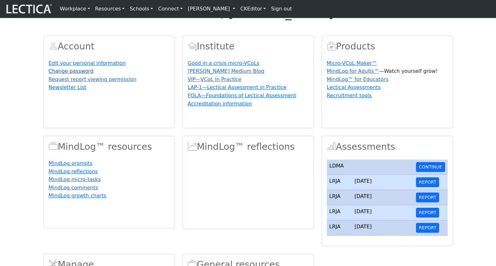
click at [71, 74] on link "Change password" at bounding box center [71, 71] width 45 height 6
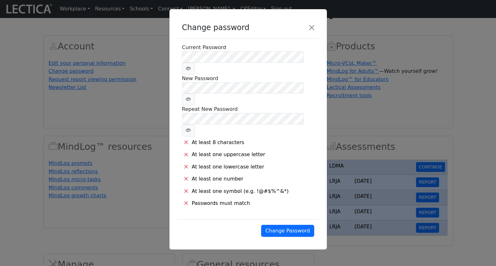
click at [74, 79] on div "Change password Current Password New Password Repeat New Password At least 8 ch…" at bounding box center [248, 133] width 496 height 266
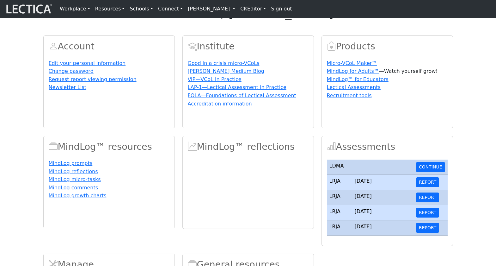
click at [71, 66] on link "Edit your personal information" at bounding box center [87, 63] width 77 height 6
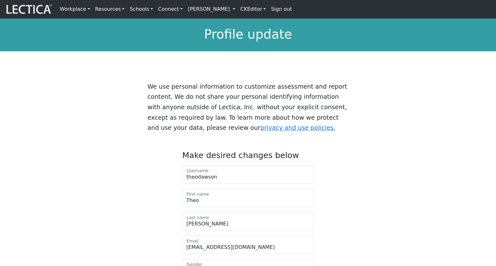
drag, startPoint x: 89, startPoint y: 107, endPoint x: 103, endPoint y: 68, distance: 41.2
click at [89, 107] on div "We use personal information to customize assessment and report content. We do n…" at bounding box center [248, 102] width 417 height 72
click at [64, 95] on div "We use personal information to customize assessment and report content. We do n…" at bounding box center [248, 102] width 417 height 72
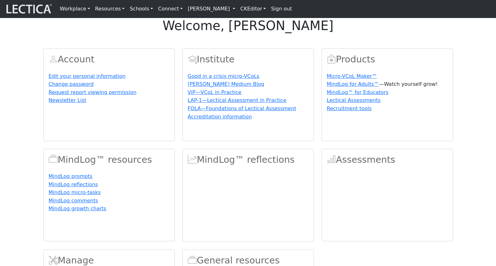
scroll to position [1, 0]
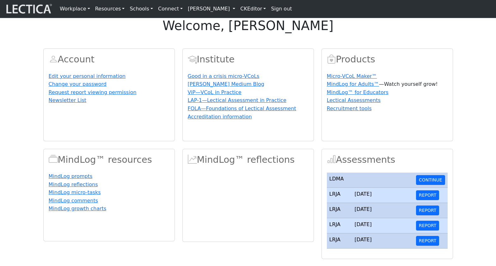
scroll to position [1, 0]
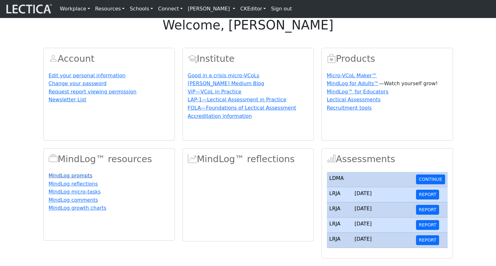
click at [61, 178] on link "MindLog prompts" at bounding box center [71, 175] width 44 height 6
